Goal: Information Seeking & Learning: Check status

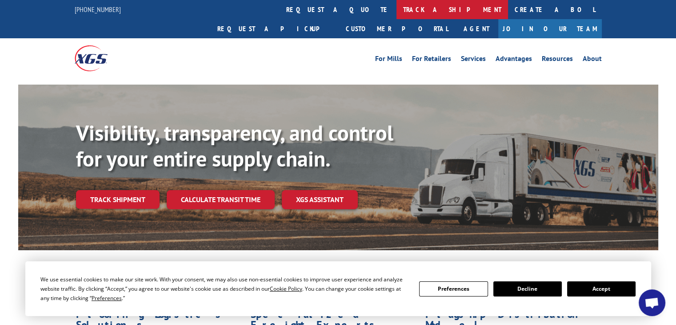
click at [397, 12] on link "track a shipment" at bounding box center [453, 9] width 112 height 19
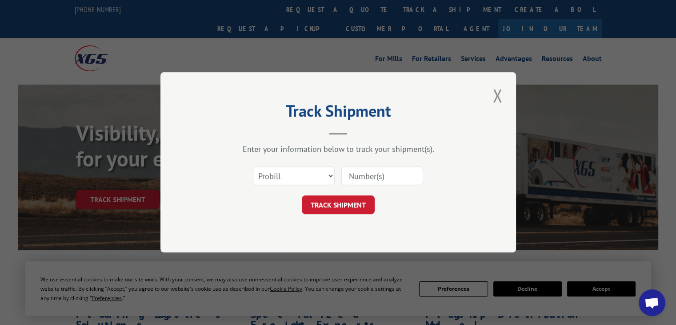
paste input "15472883"
type input "15472883"
click at [341, 205] on button "TRACK SHIPMENT" at bounding box center [338, 205] width 73 height 19
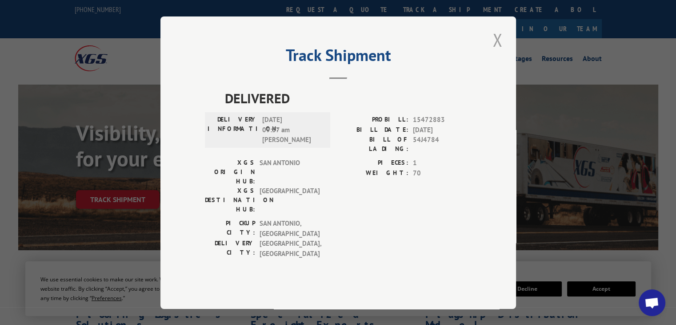
click at [497, 52] on button "Close modal" at bounding box center [497, 40] width 15 height 24
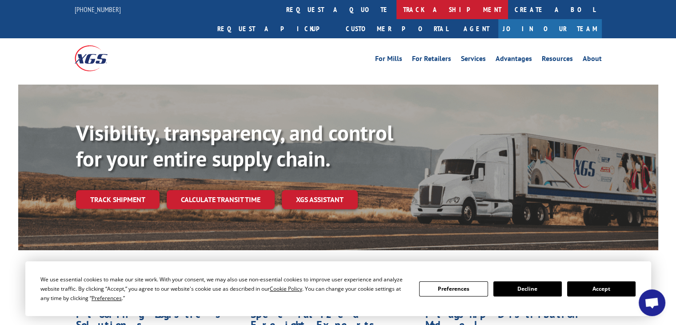
click at [397, 13] on link "track a shipment" at bounding box center [453, 9] width 112 height 19
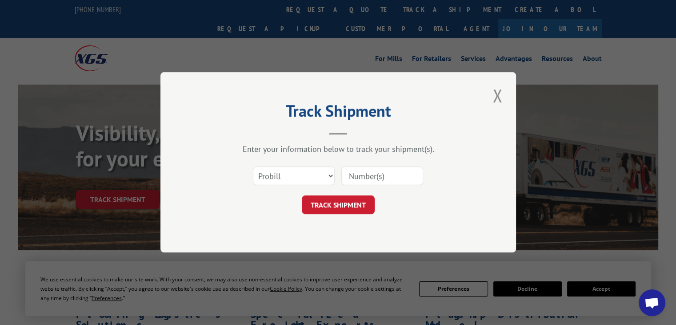
paste input "15340384"
type input "15340384"
click at [346, 196] on button "TRACK SHIPMENT" at bounding box center [338, 205] width 73 height 19
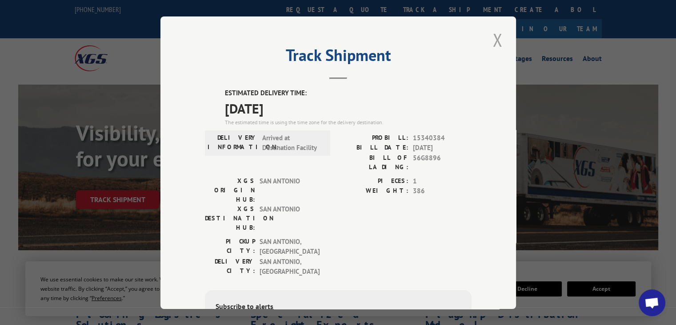
click at [496, 40] on button "Close modal" at bounding box center [497, 40] width 15 height 24
